Goal: Find specific page/section: Find specific page/section

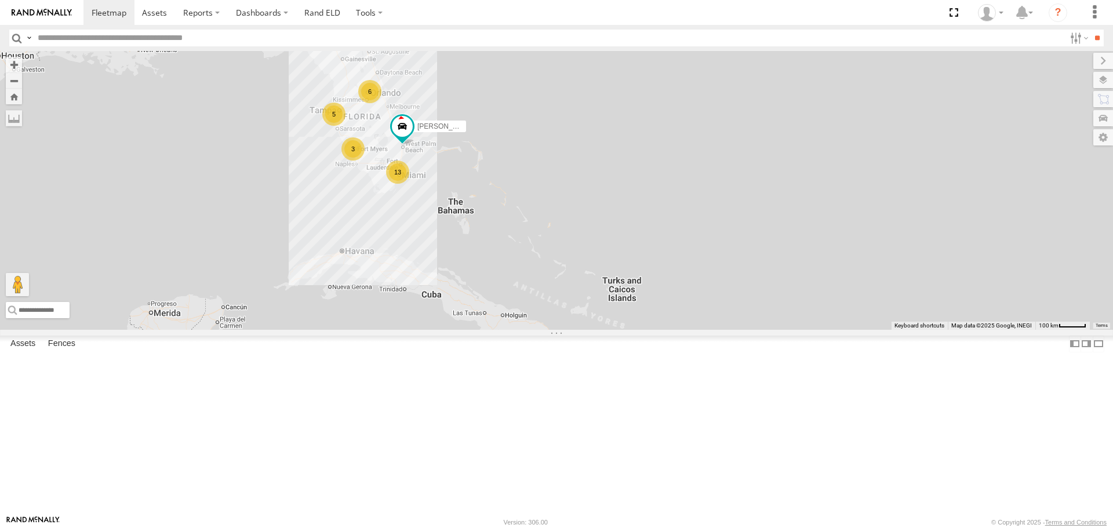
drag, startPoint x: 819, startPoint y: 411, endPoint x: 606, endPoint y: 274, distance: 253.3
click at [606, 274] on div "6 13 5 [PERSON_NAME] 3 IRSI" at bounding box center [556, 190] width 1113 height 278
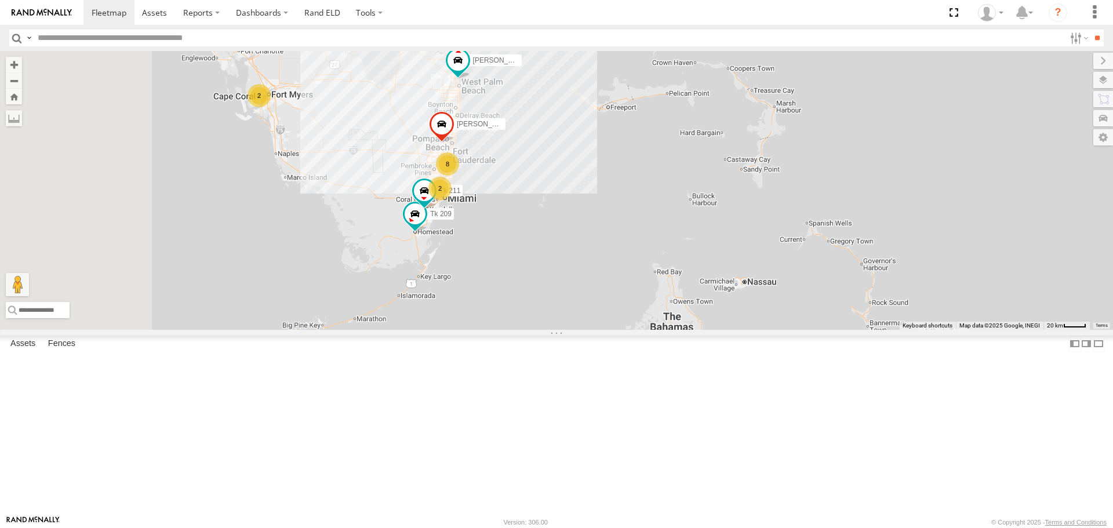
drag, startPoint x: 413, startPoint y: 216, endPoint x: 516, endPoint y: 314, distance: 142.2
click at [516, 315] on div "[PERSON_NAME] IRSI Tk 209 Garret 2 Tk 211 8 2 [PERSON_NAME]" at bounding box center [556, 190] width 1113 height 278
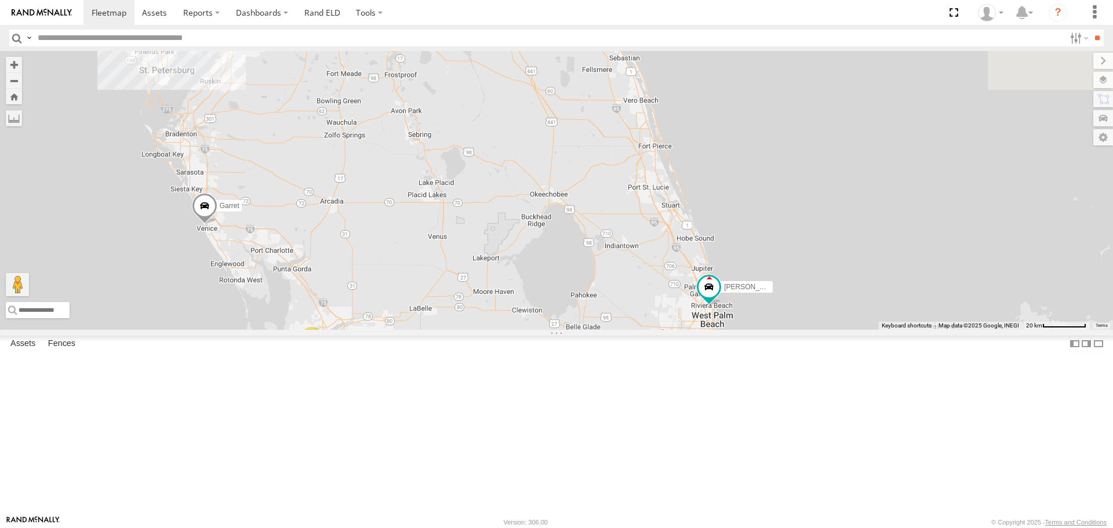
drag, startPoint x: 436, startPoint y: 233, endPoint x: 511, endPoint y: 520, distance: 296.8
click at [508, 527] on html at bounding box center [556, 264] width 1113 height 528
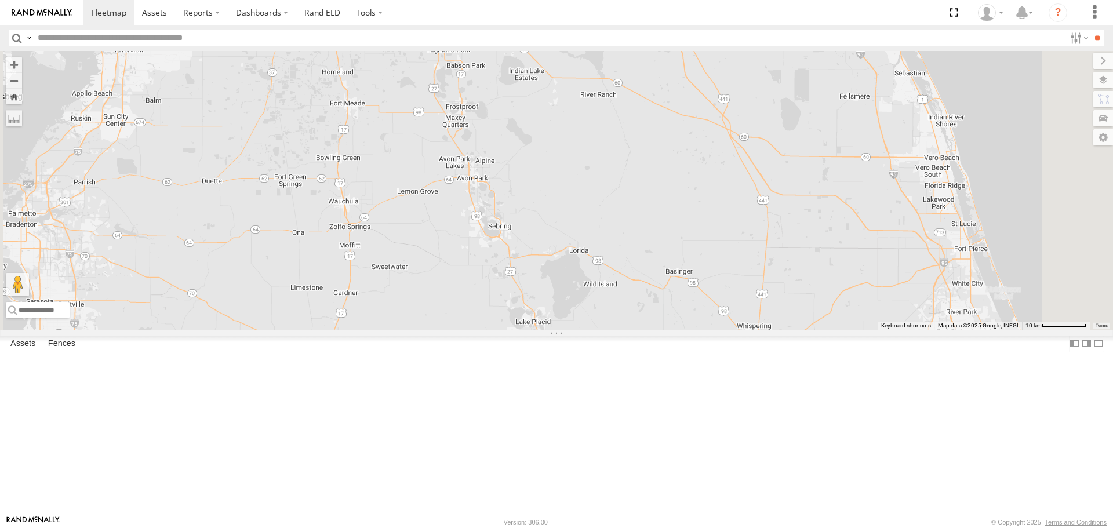
drag, startPoint x: 503, startPoint y: 258, endPoint x: 551, endPoint y: 495, distance: 242.4
click at [551, 329] on div "[PERSON_NAME] IRSI Tk 209 Garret Tk 211 [PERSON_NAME] 2" at bounding box center [556, 190] width 1113 height 278
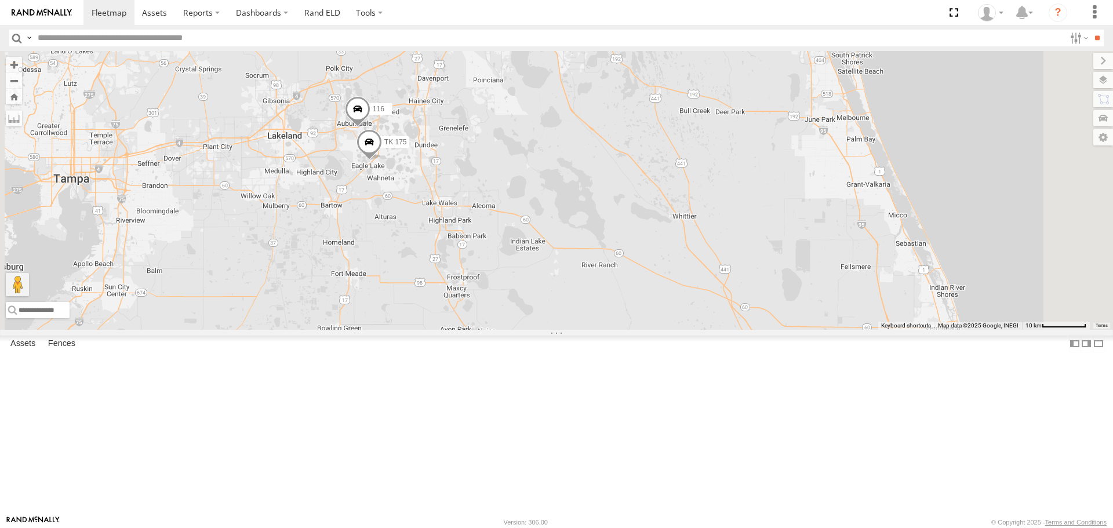
drag, startPoint x: 591, startPoint y: 262, endPoint x: 581, endPoint y: 441, distance: 179.3
click at [590, 329] on div "[PERSON_NAME] IRSI Tk 209 Garret Tk 211 [PERSON_NAME] 2 TK 175 116" at bounding box center [556, 190] width 1113 height 278
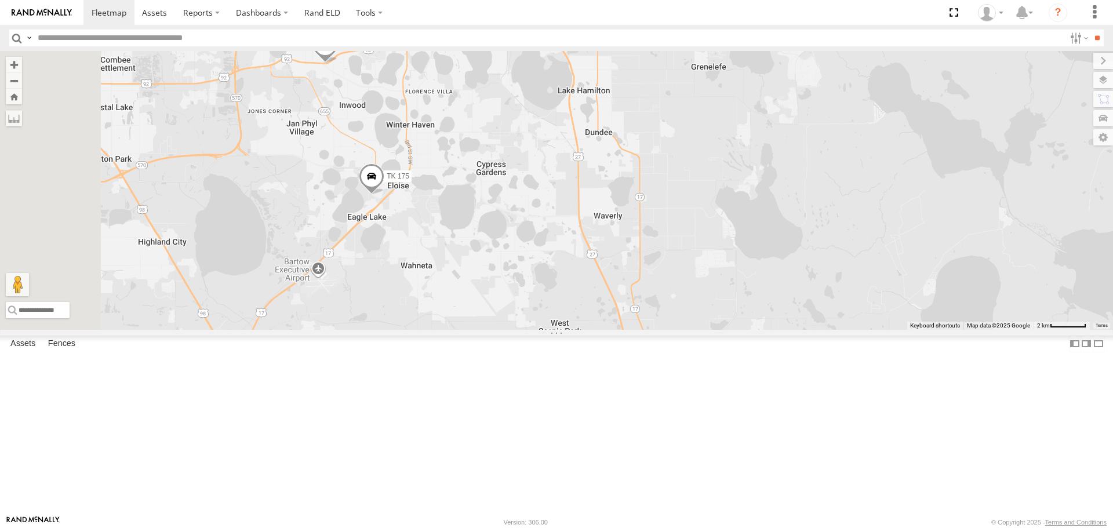
drag, startPoint x: 513, startPoint y: 262, endPoint x: 538, endPoint y: 381, distance: 122.1
click at [538, 329] on div "[PERSON_NAME] IRSI Tk 209 Garret Tk 211 [PERSON_NAME] 175 116" at bounding box center [556, 190] width 1113 height 278
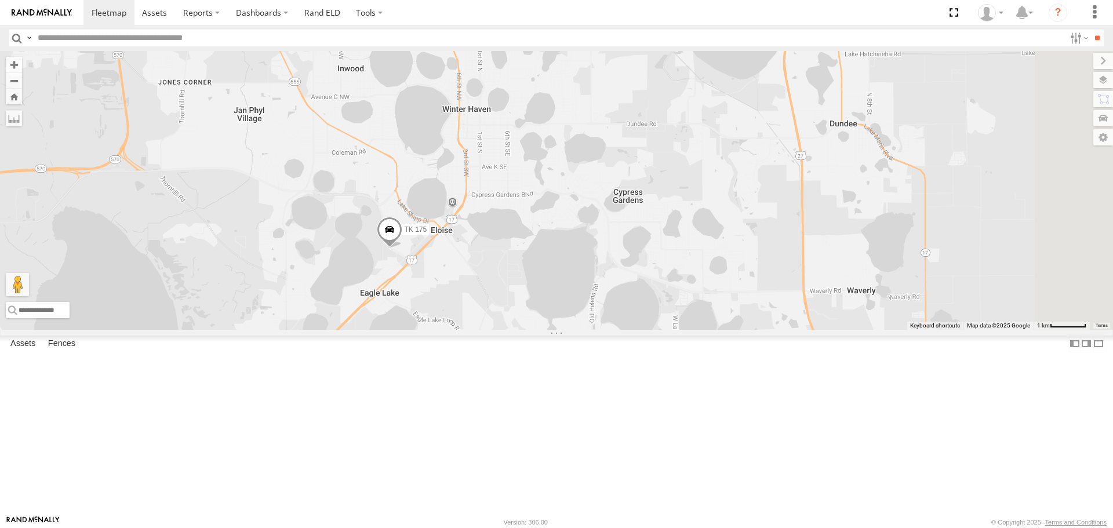
drag, startPoint x: 525, startPoint y: 307, endPoint x: 526, endPoint y: 395, distance: 88.1
click at [526, 329] on div "[PERSON_NAME] IRSI Tk 209 Garret Tk 211 [PERSON_NAME] 175 116" at bounding box center [556, 190] width 1113 height 278
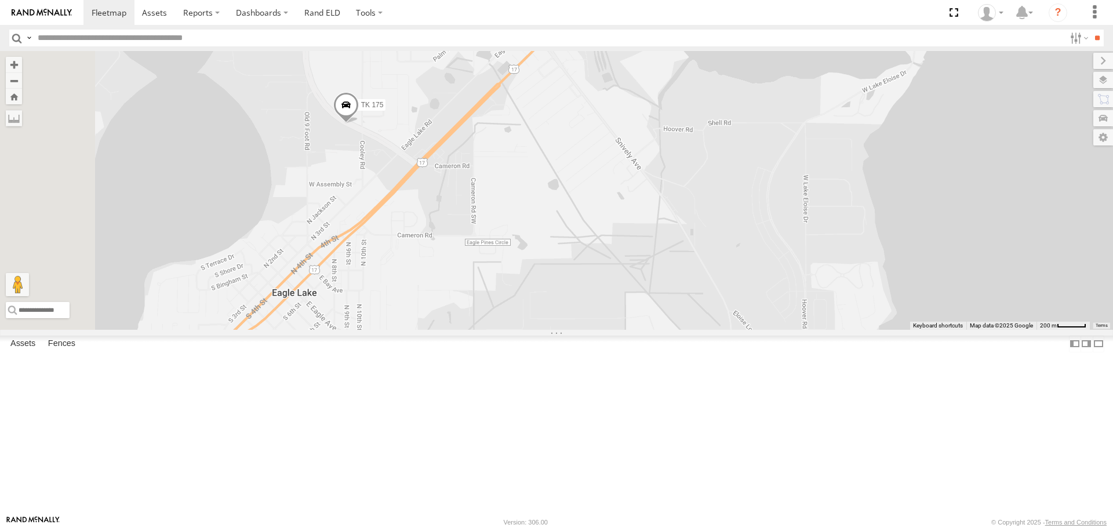
drag, startPoint x: 490, startPoint y: 345, endPoint x: 559, endPoint y: 356, distance: 69.2
click at [558, 329] on div "[PERSON_NAME] IRSI Tk 209 Garret Tk 211 [PERSON_NAME] 175 116" at bounding box center [556, 190] width 1113 height 278
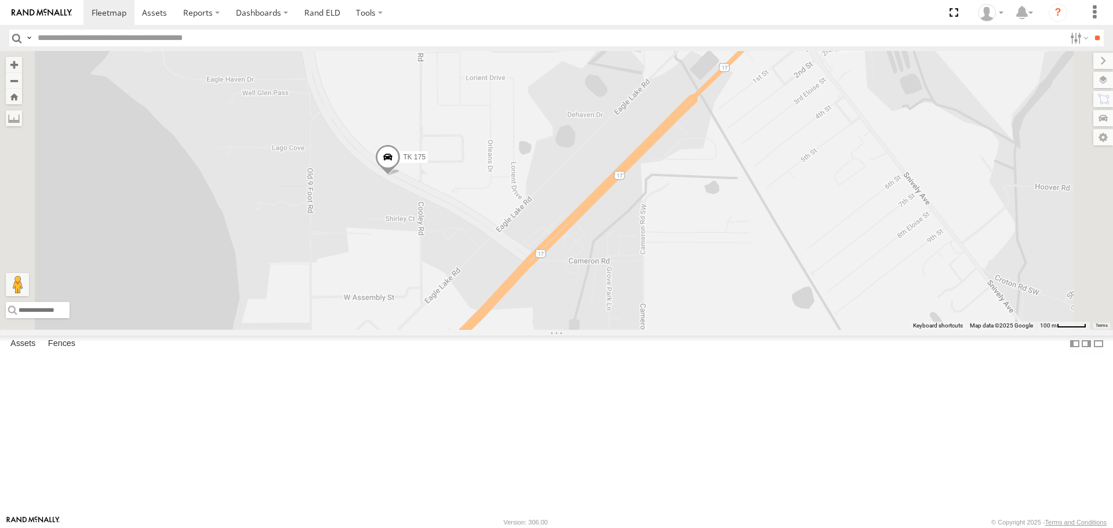
drag, startPoint x: 494, startPoint y: 304, endPoint x: 523, endPoint y: 484, distance: 182.5
click at [523, 329] on div "[PERSON_NAME] IRSI Tk 209 Garret Tk 211 [PERSON_NAME] 175 116" at bounding box center [556, 190] width 1113 height 278
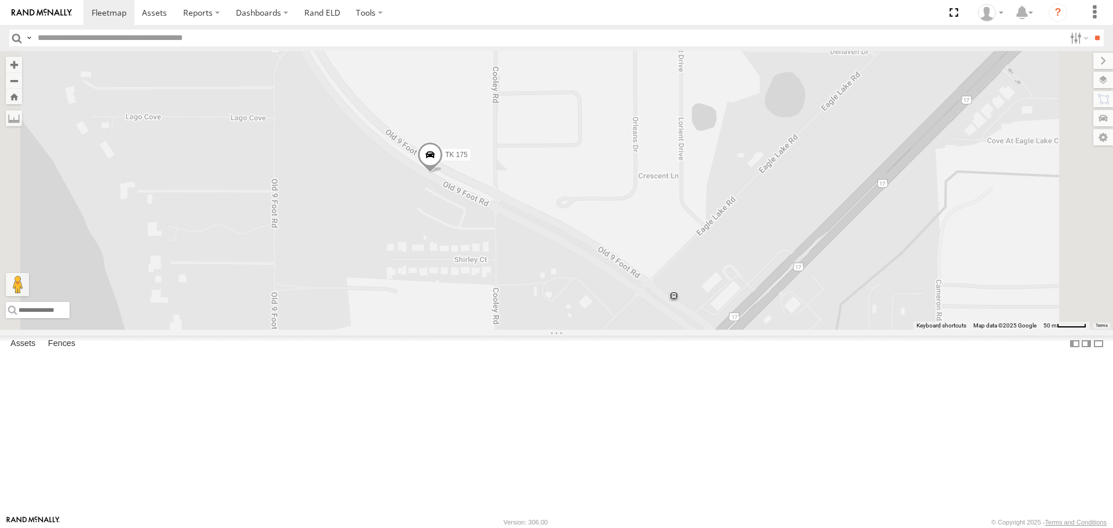
drag, startPoint x: 494, startPoint y: 325, endPoint x: 480, endPoint y: 464, distance: 140.3
click at [480, 329] on div "[PERSON_NAME] IRSI Tk 209 Garret Tk 211 [PERSON_NAME] 175 116" at bounding box center [556, 190] width 1113 height 278
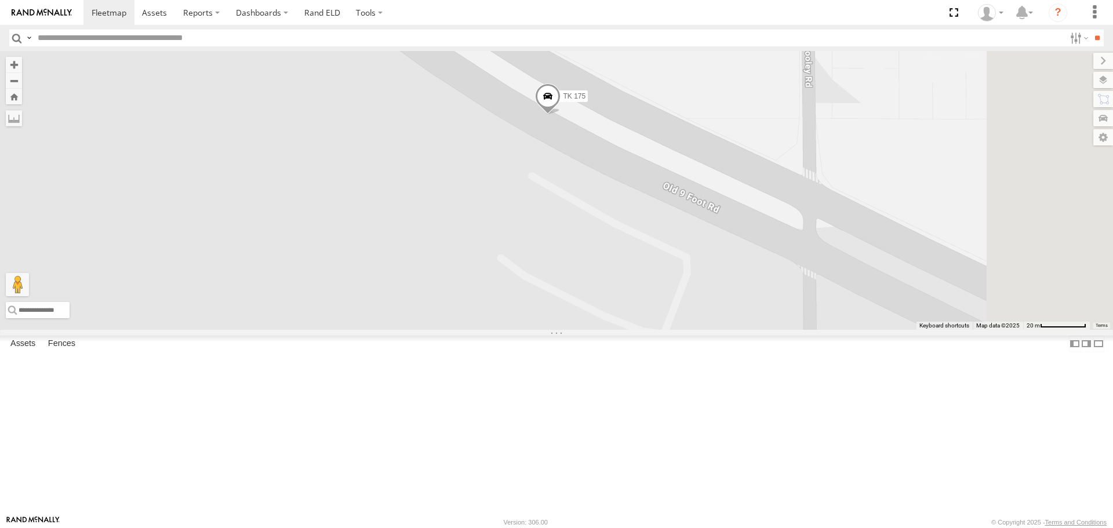
drag, startPoint x: 530, startPoint y: 342, endPoint x: 443, endPoint y: 519, distance: 197.0
click at [438, 527] on html at bounding box center [556, 264] width 1113 height 528
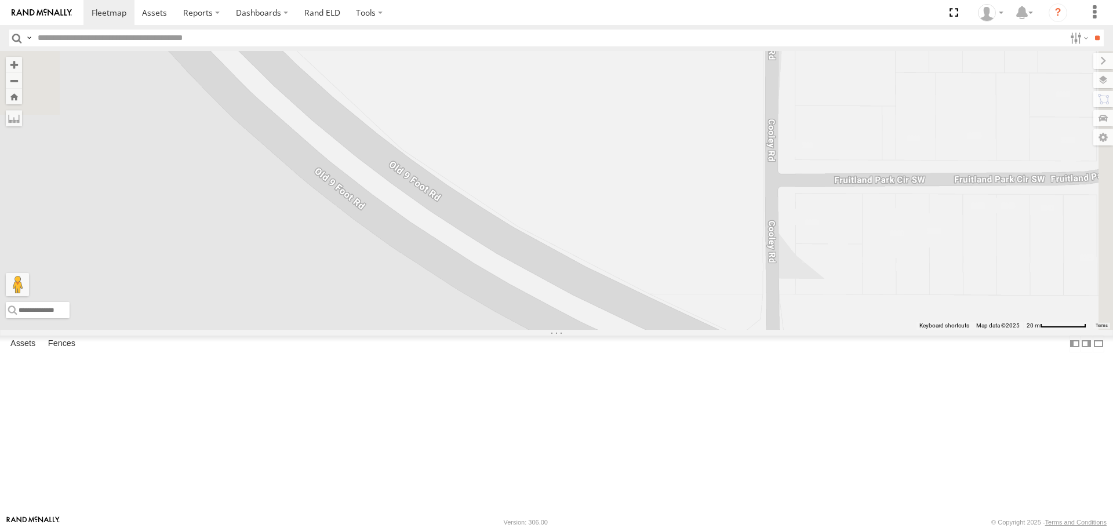
drag, startPoint x: 533, startPoint y: 347, endPoint x: 507, endPoint y: 500, distance: 155.7
click at [507, 329] on div "[PERSON_NAME] IRSI Tk 209 Garret Tk 211 [PERSON_NAME] 175 116" at bounding box center [556, 190] width 1113 height 278
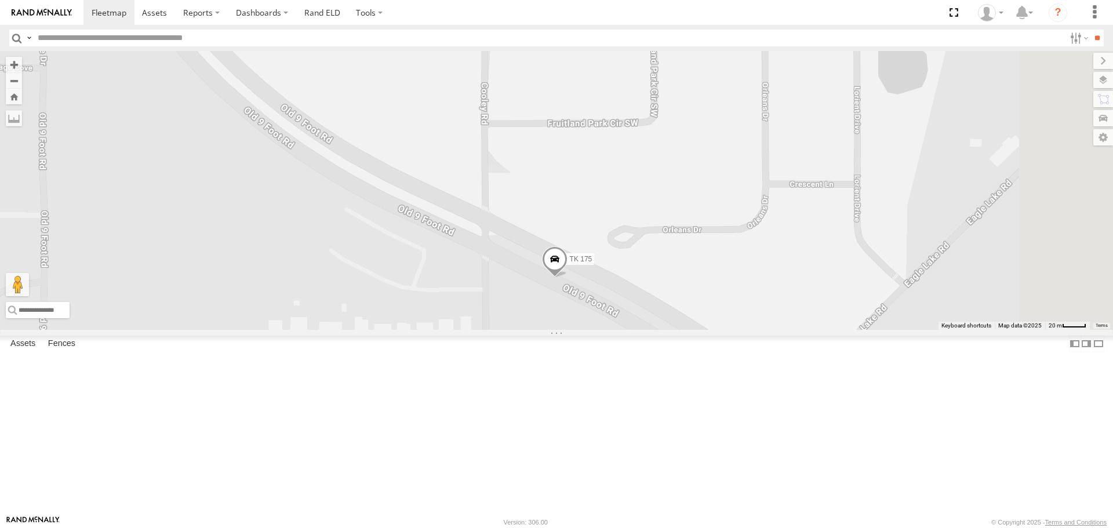
drag, startPoint x: 530, startPoint y: 428, endPoint x: 348, endPoint y: 172, distance: 314.7
click at [356, 181] on div "[PERSON_NAME] IRSI Tk 209 Garret Tk 211 [PERSON_NAME] 175 116" at bounding box center [556, 190] width 1113 height 278
